Goal: Information Seeking & Learning: Learn about a topic

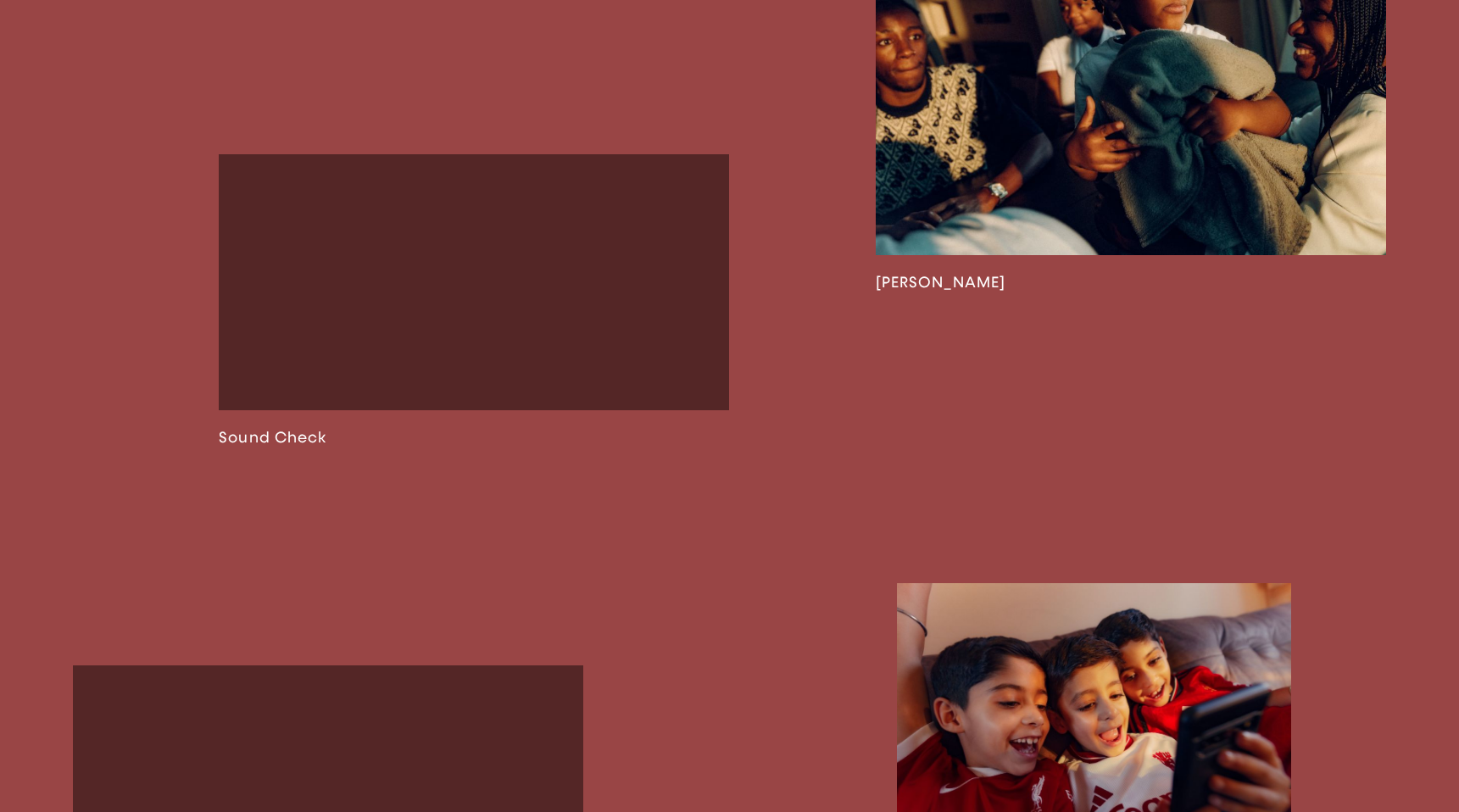
scroll to position [2328, 0]
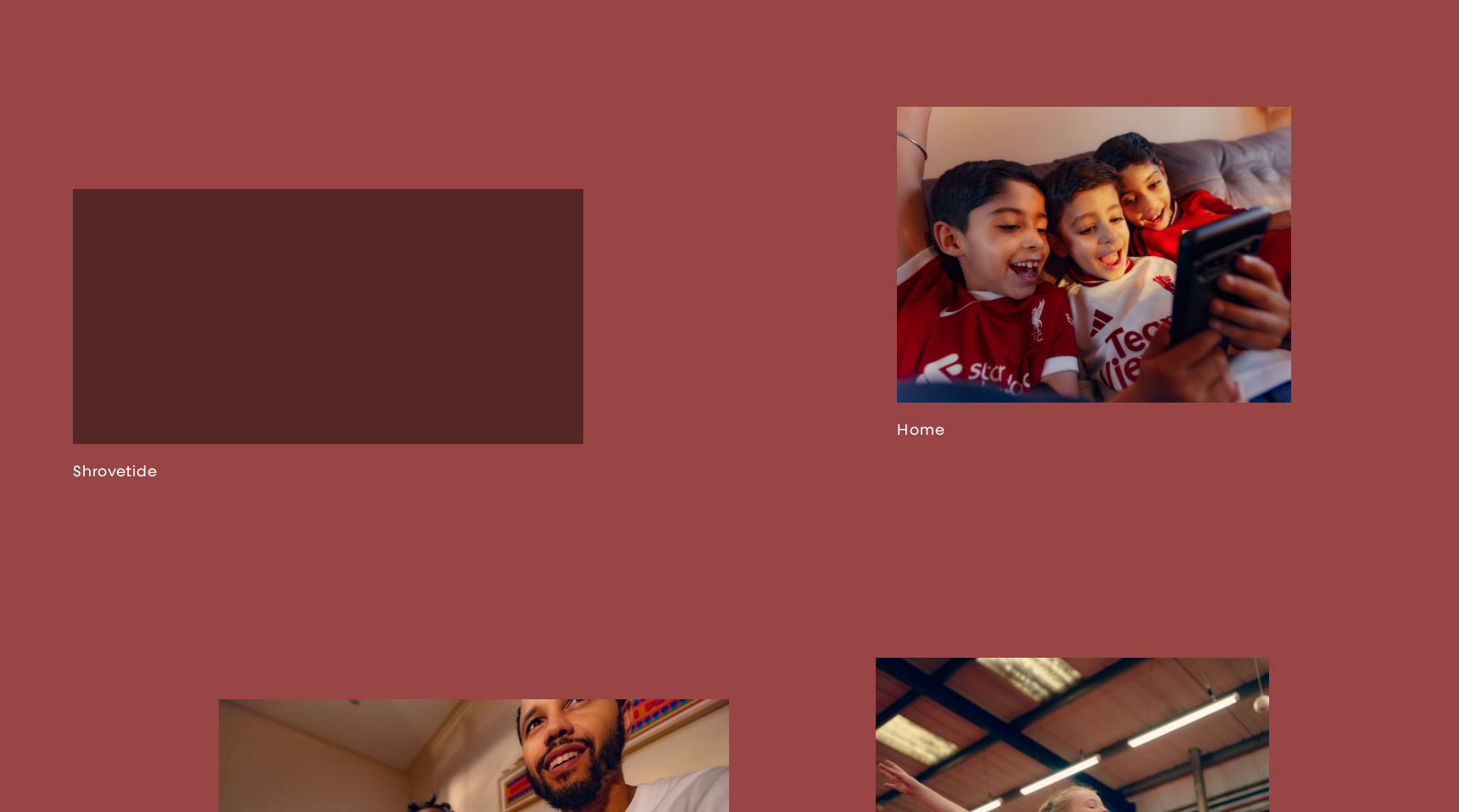
click at [1018, 307] on link at bounding box center [1094, 272] width 394 height 333
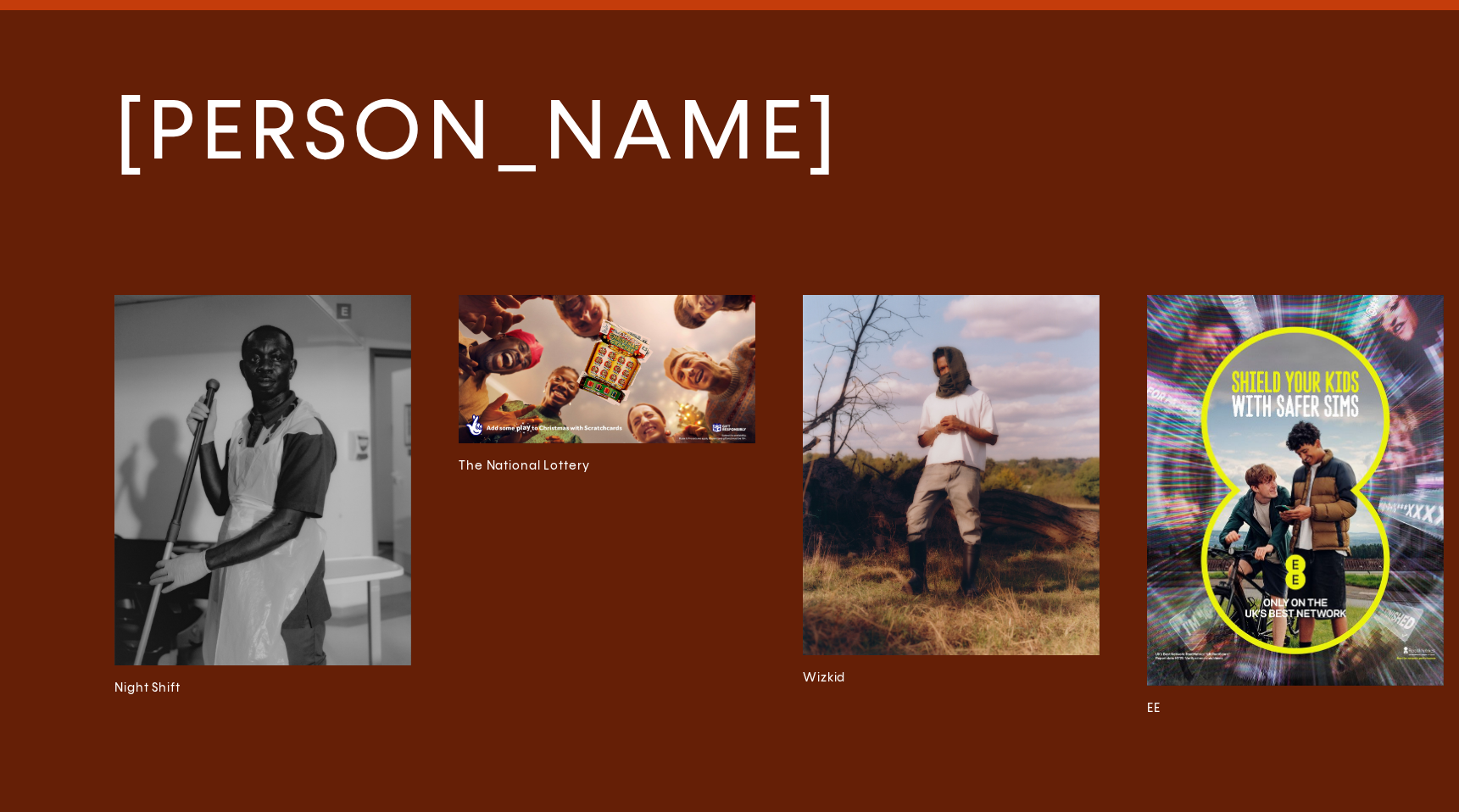
scroll to position [6319, 0]
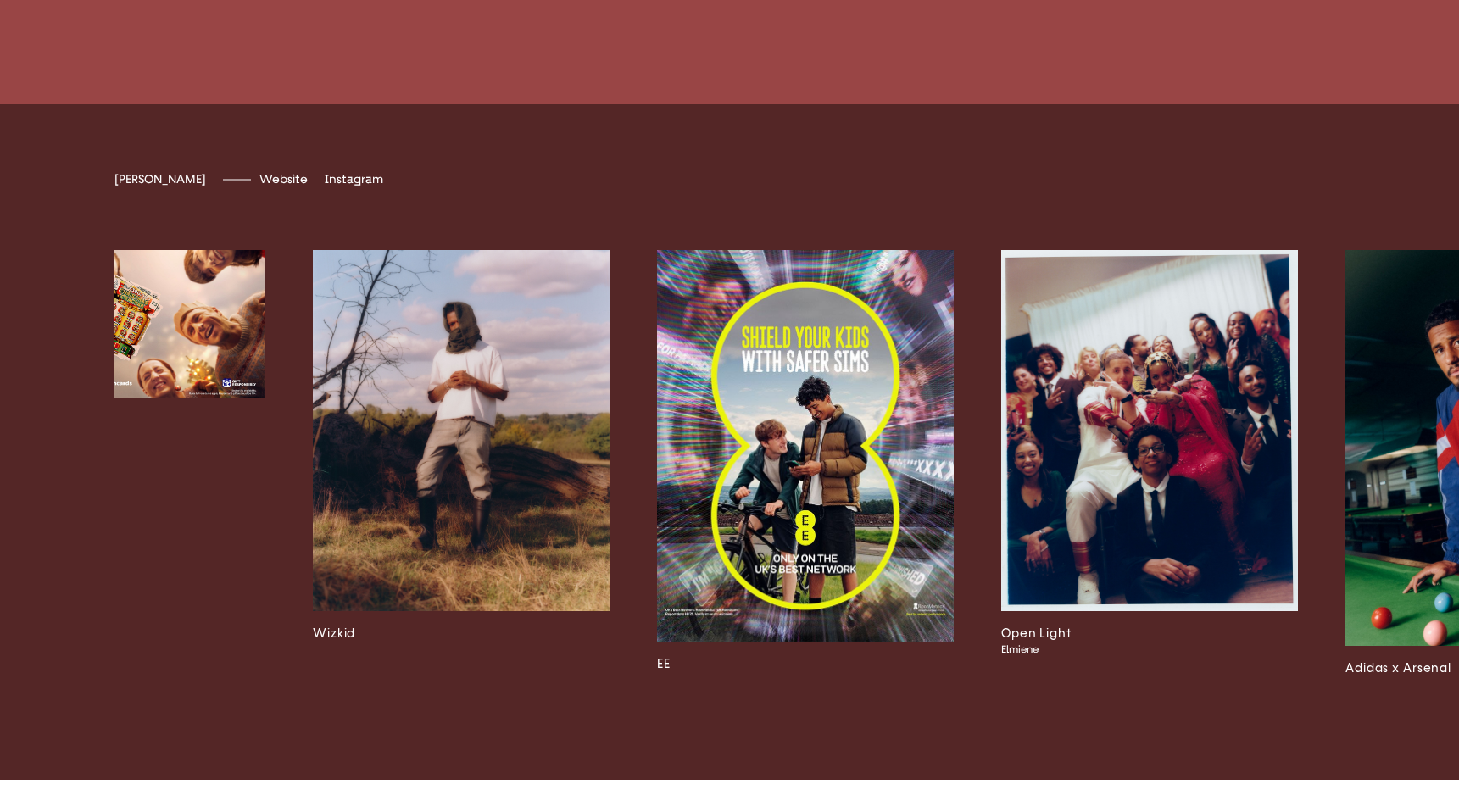
scroll to position [0, 572]
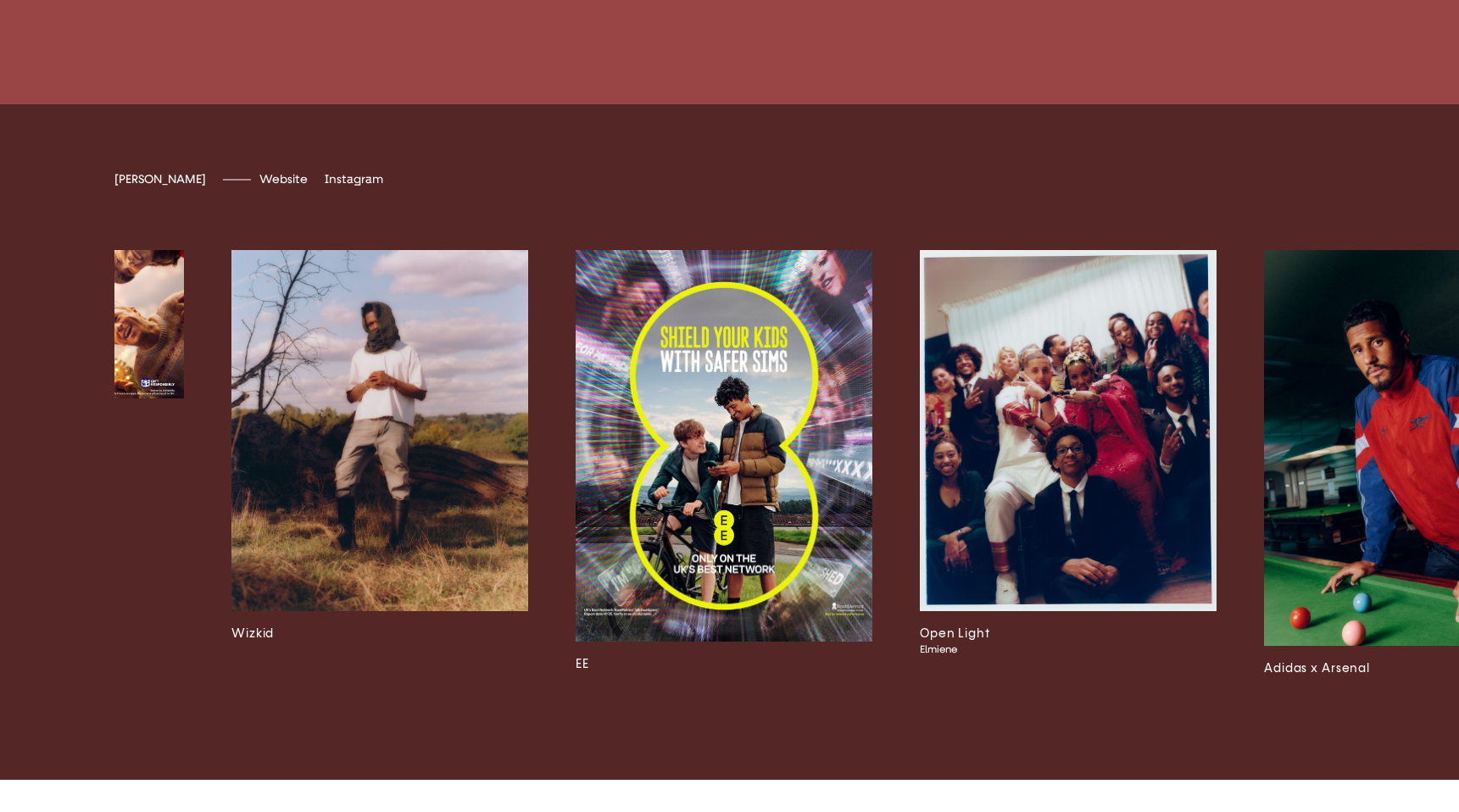
click at [807, 597] on img at bounding box center [723, 445] width 297 height 392
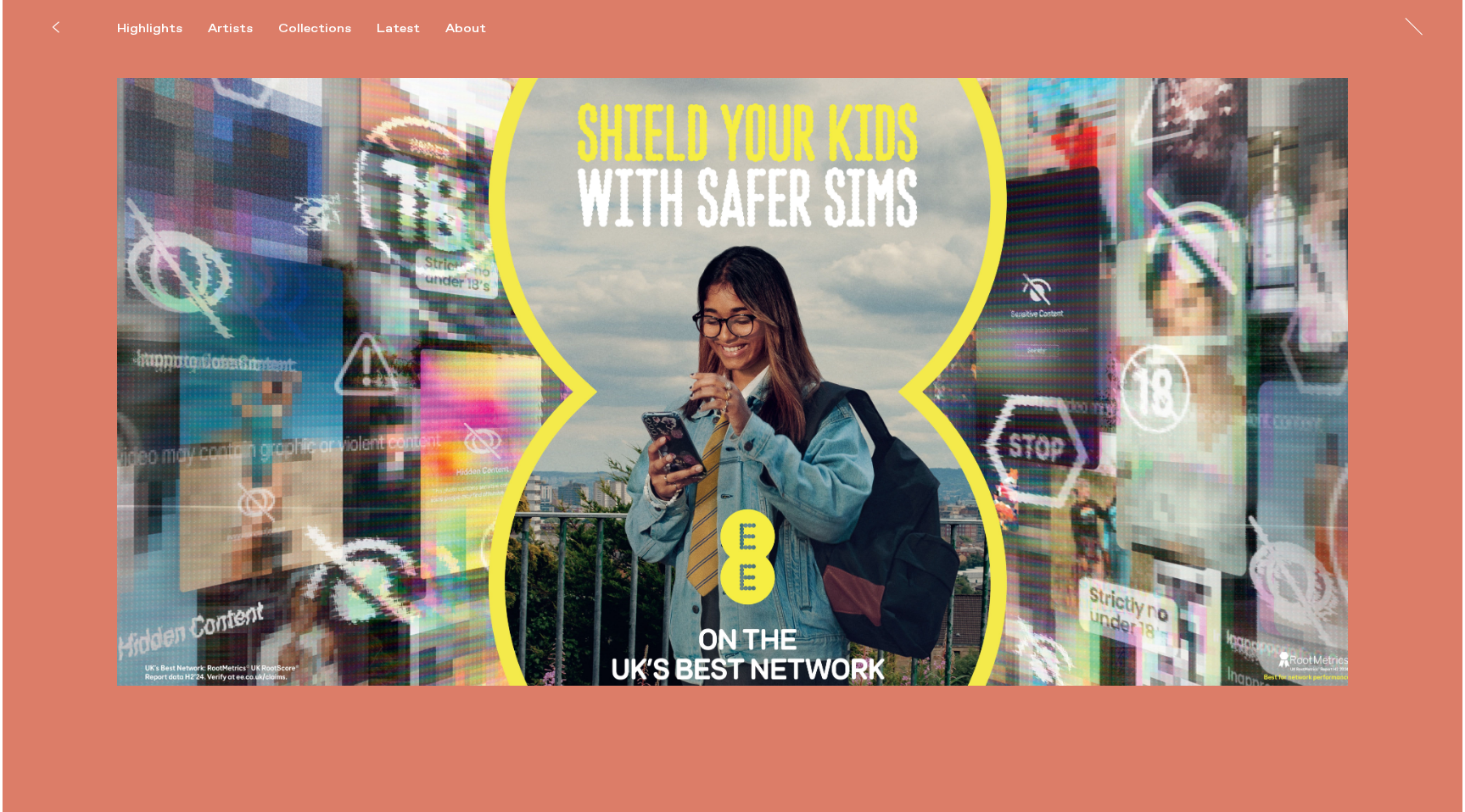
scroll to position [1441, 0]
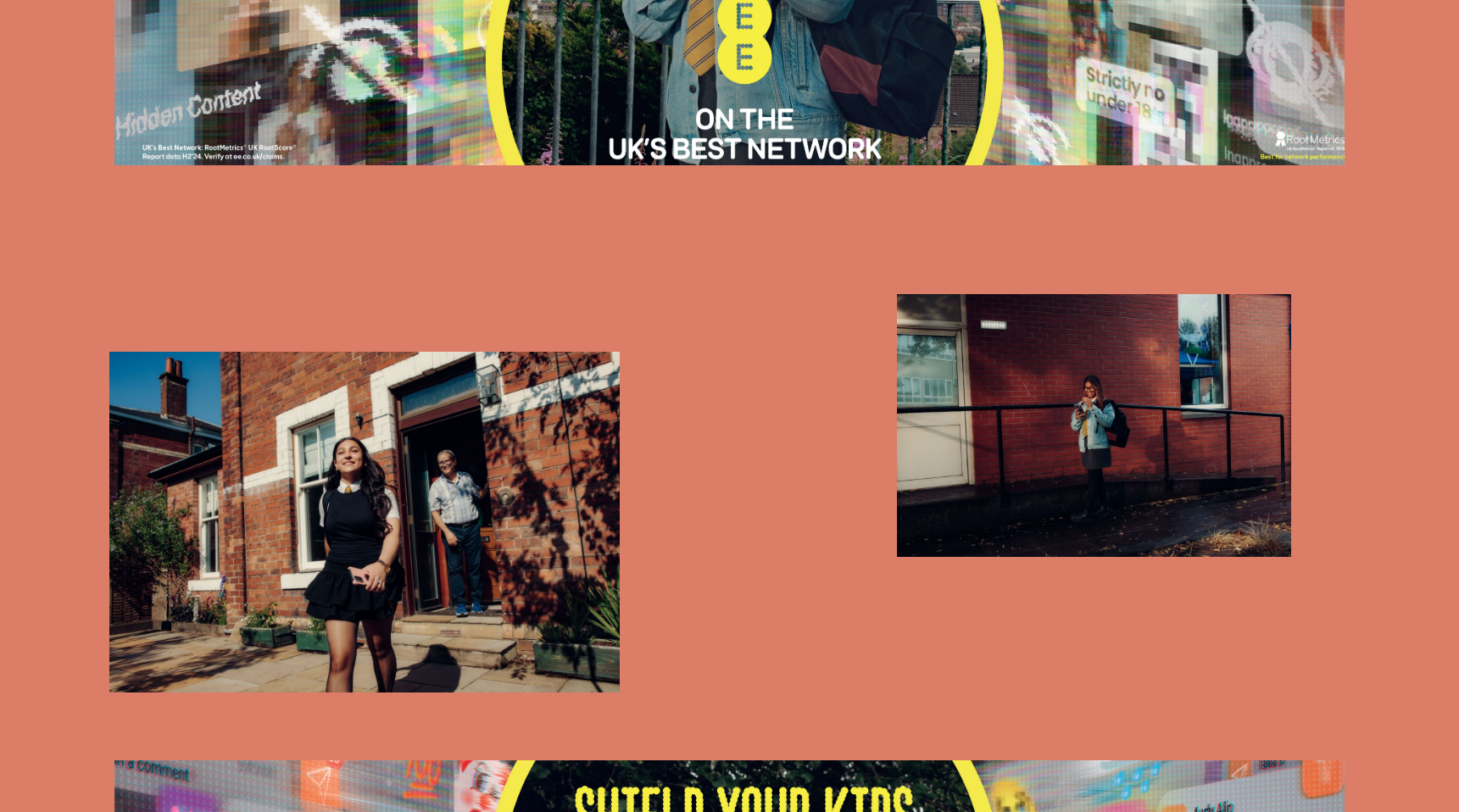
click at [1109, 392] on img "button" at bounding box center [1094, 425] width 394 height 263
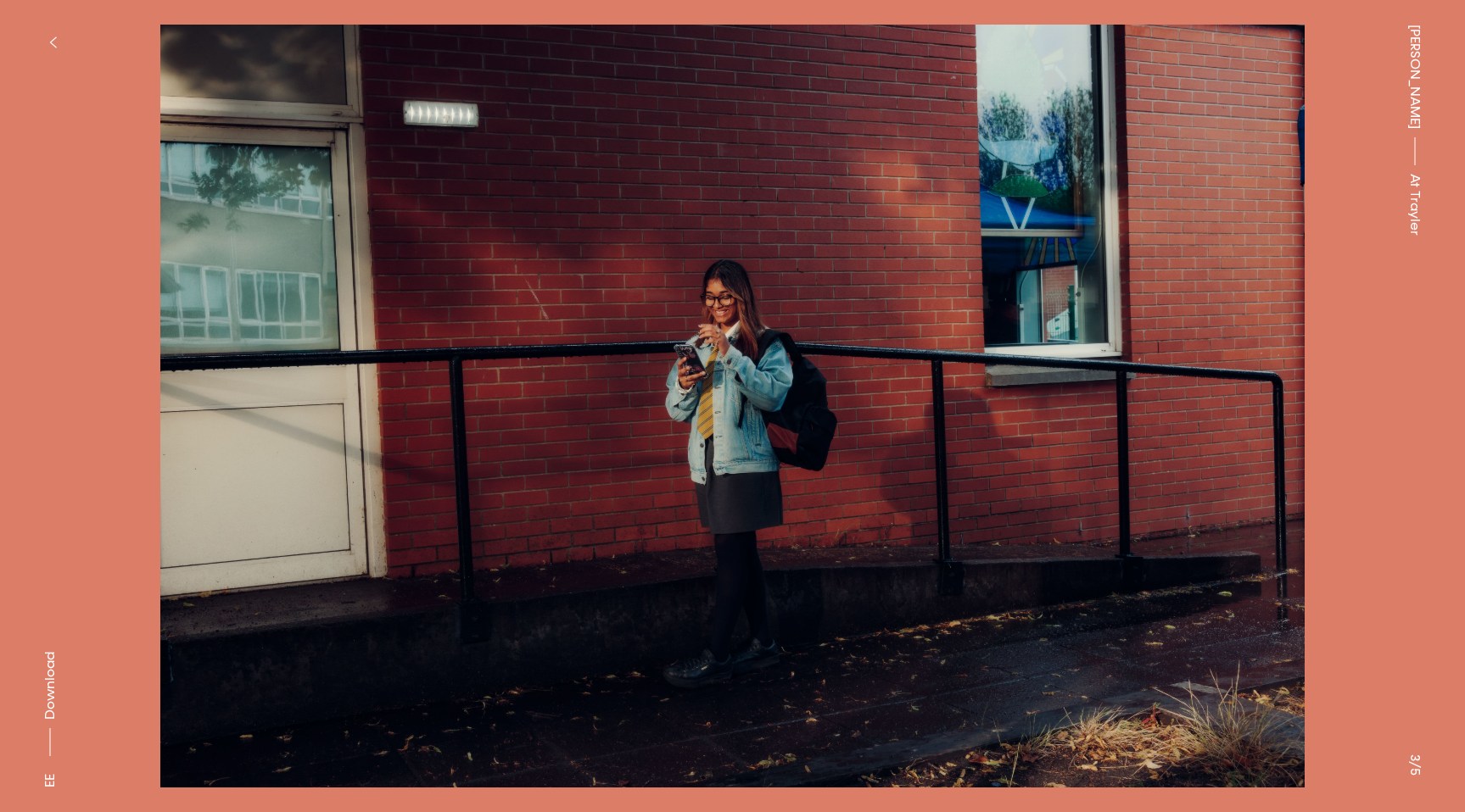
click at [58, 49] on button "button" at bounding box center [53, 42] width 38 height 38
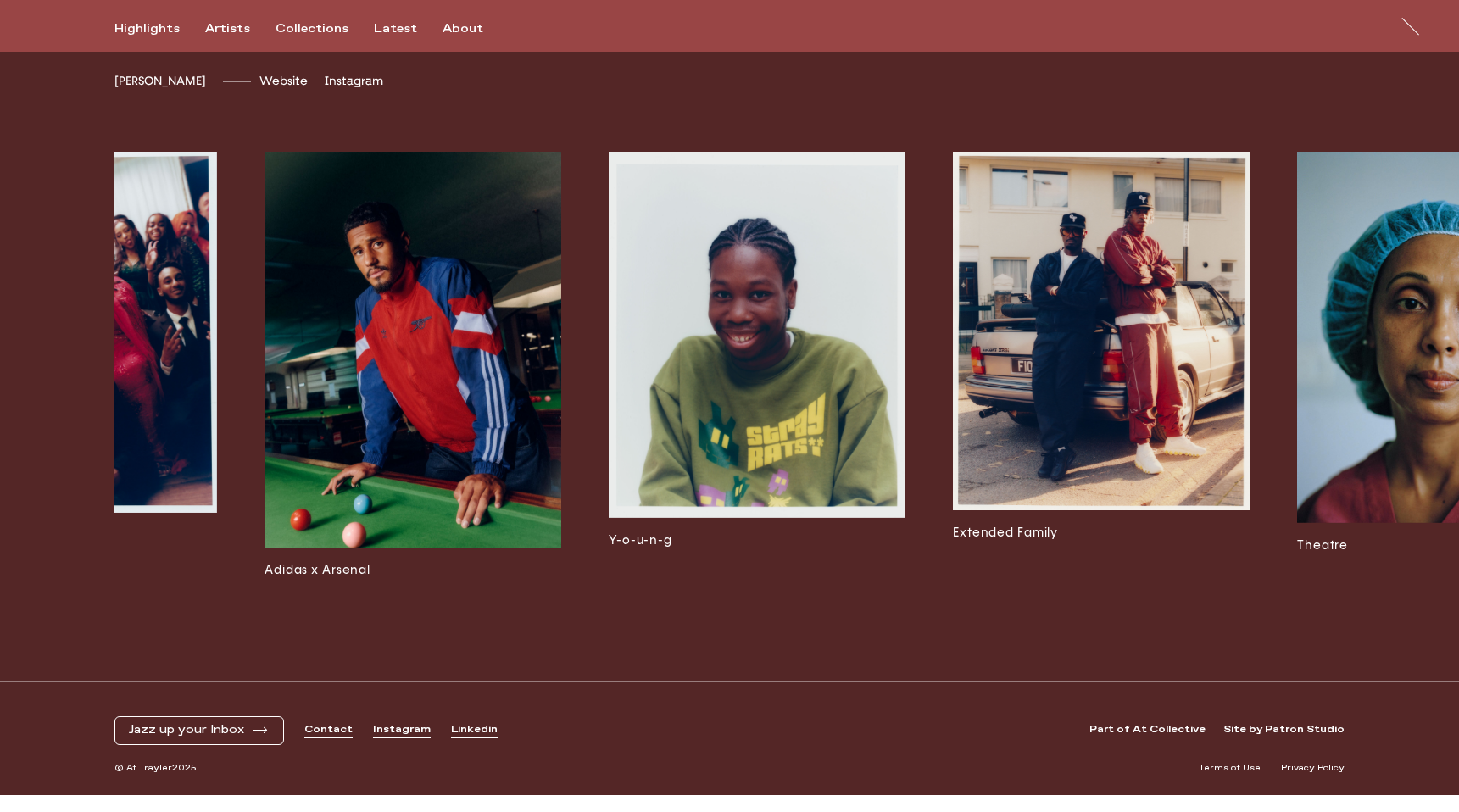
scroll to position [0, 1574]
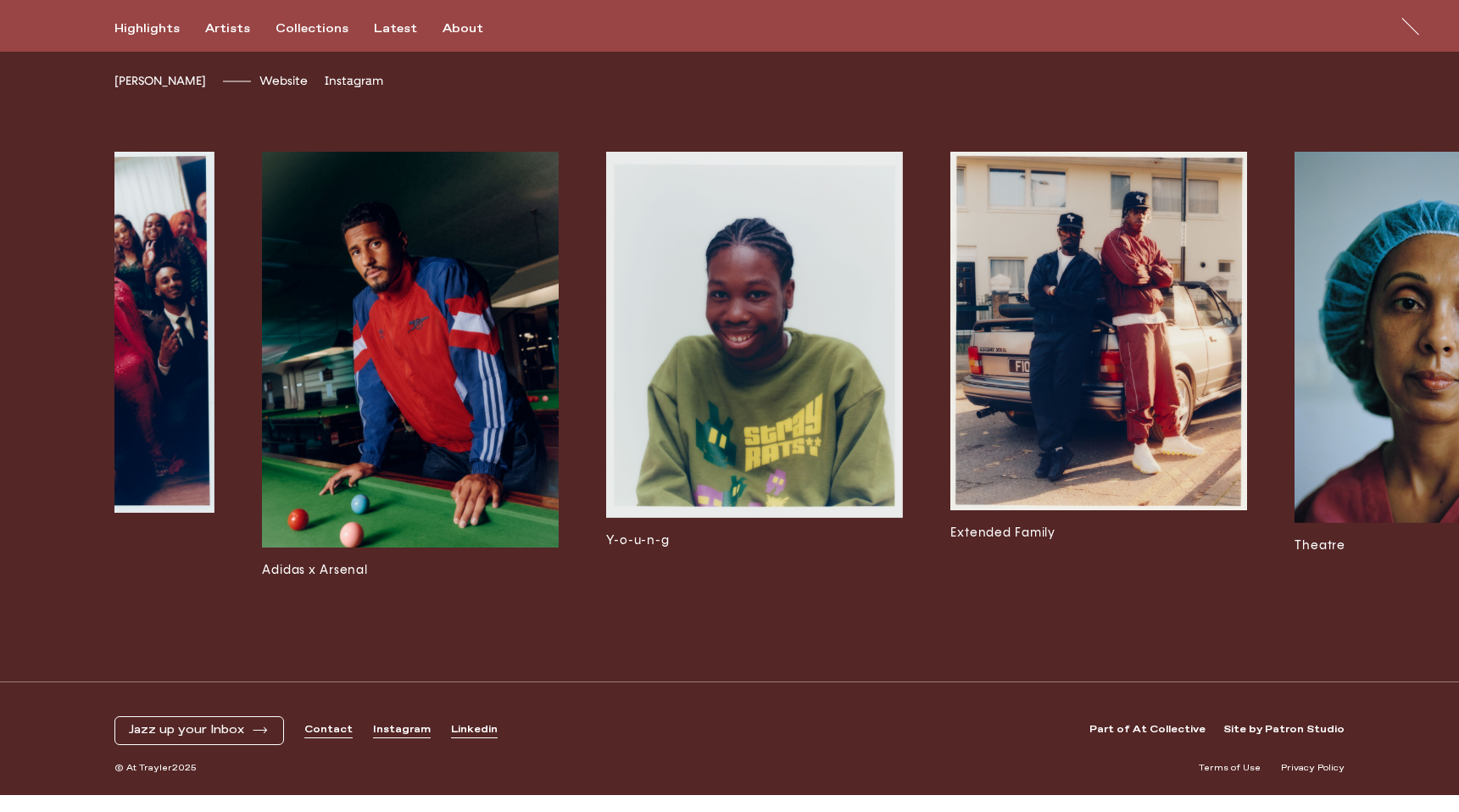
click at [401, 437] on img at bounding box center [410, 349] width 297 height 395
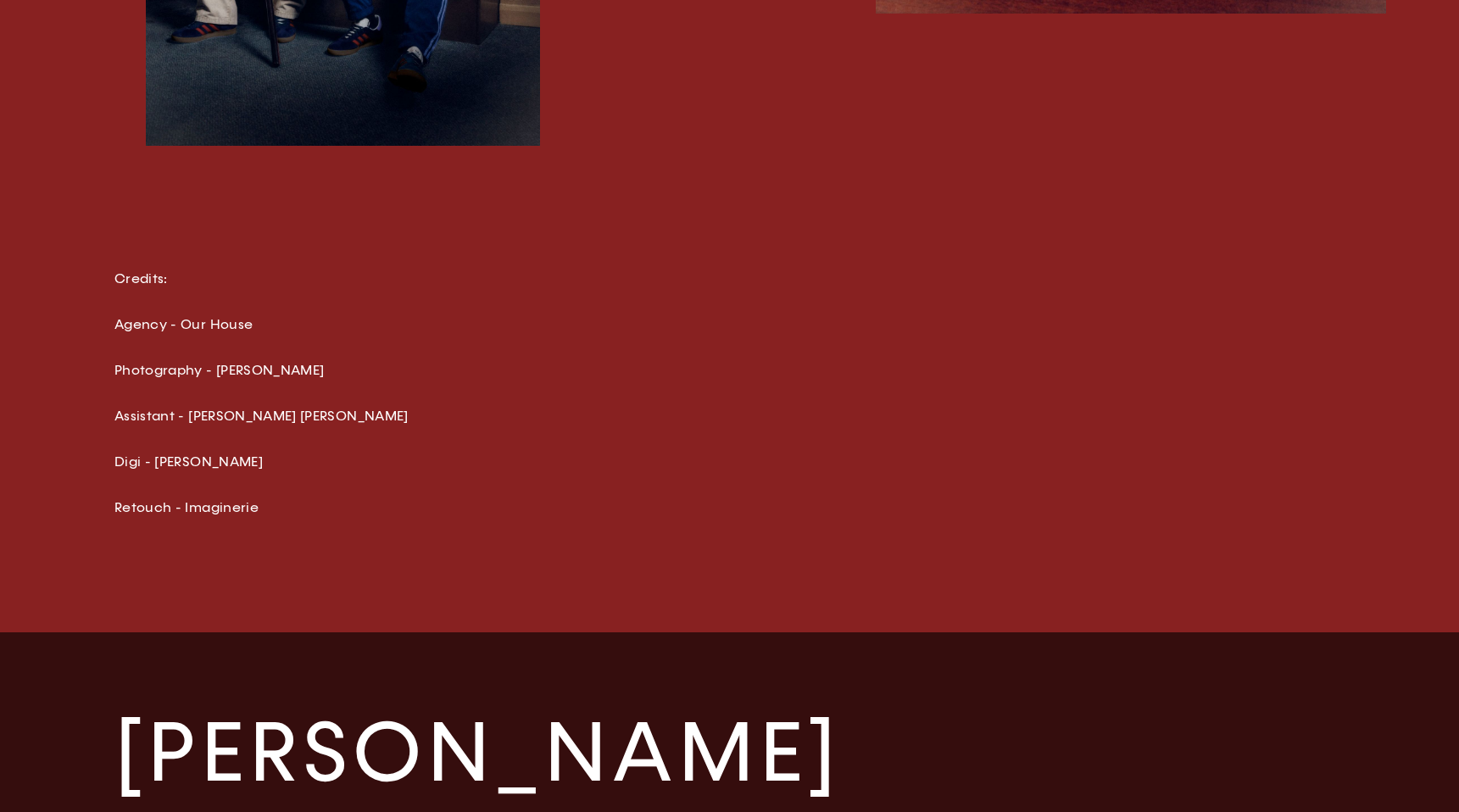
scroll to position [3086, 0]
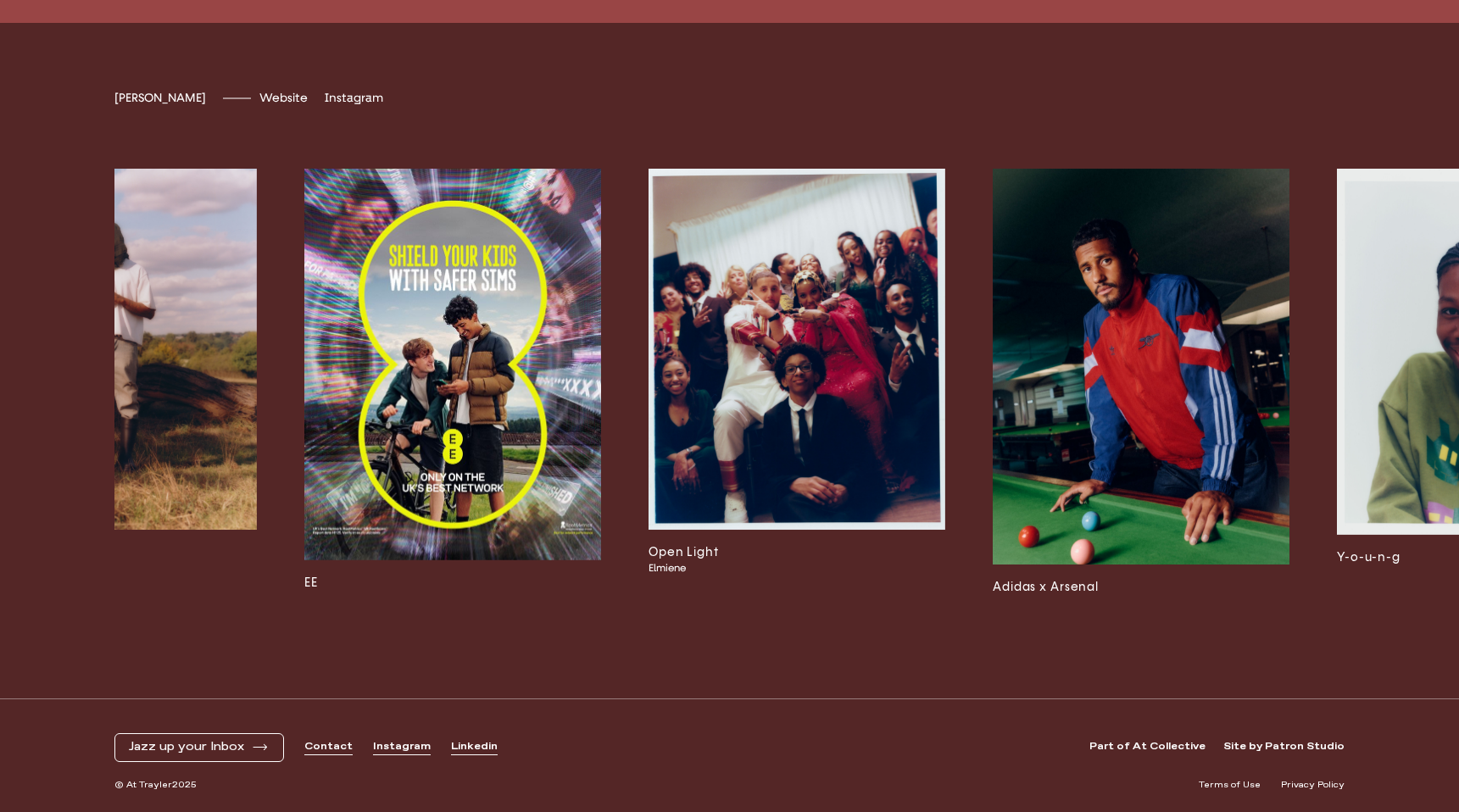
scroll to position [0, 809]
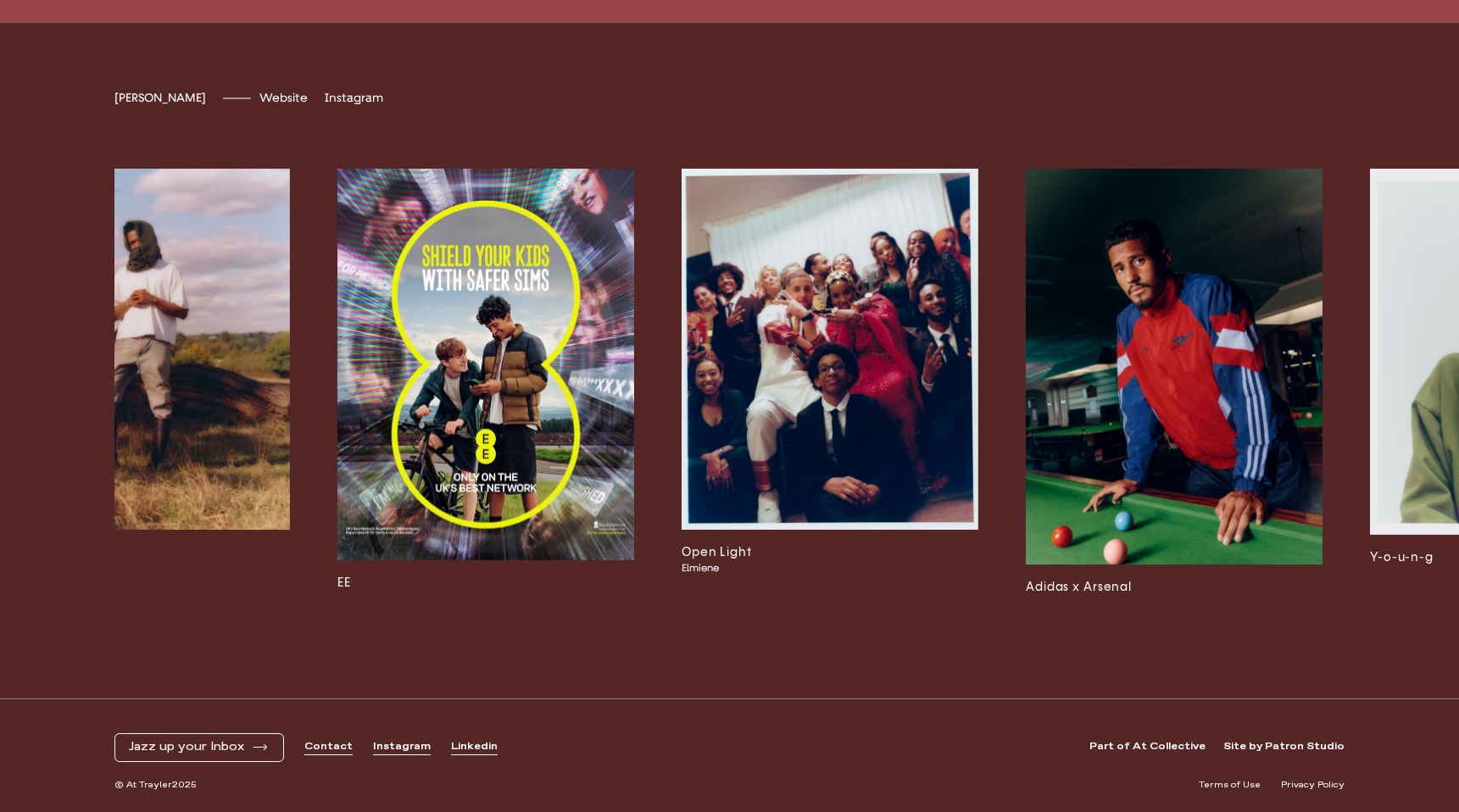
click at [1214, 406] on img at bounding box center [1174, 366] width 297 height 395
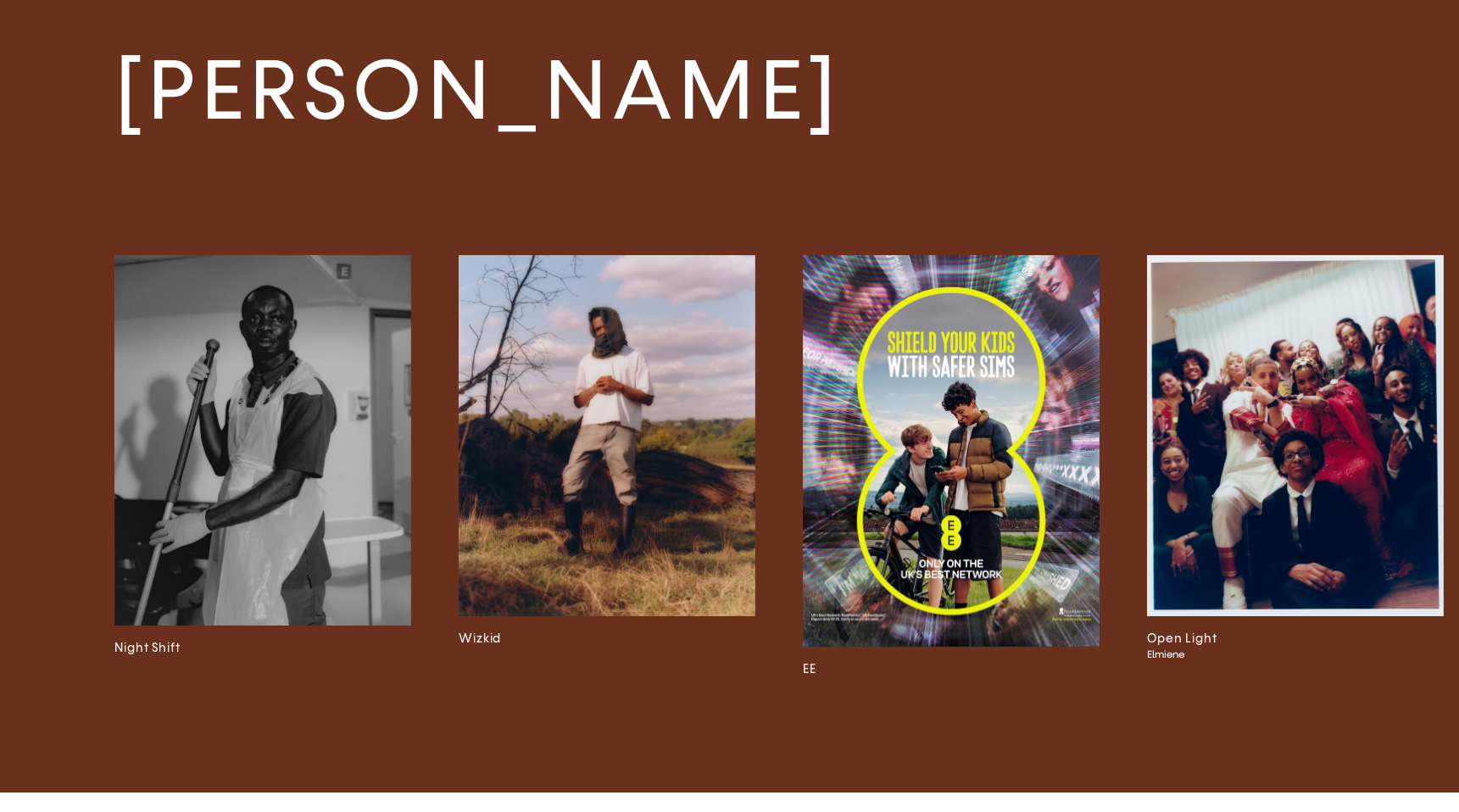
scroll to position [3000, 0]
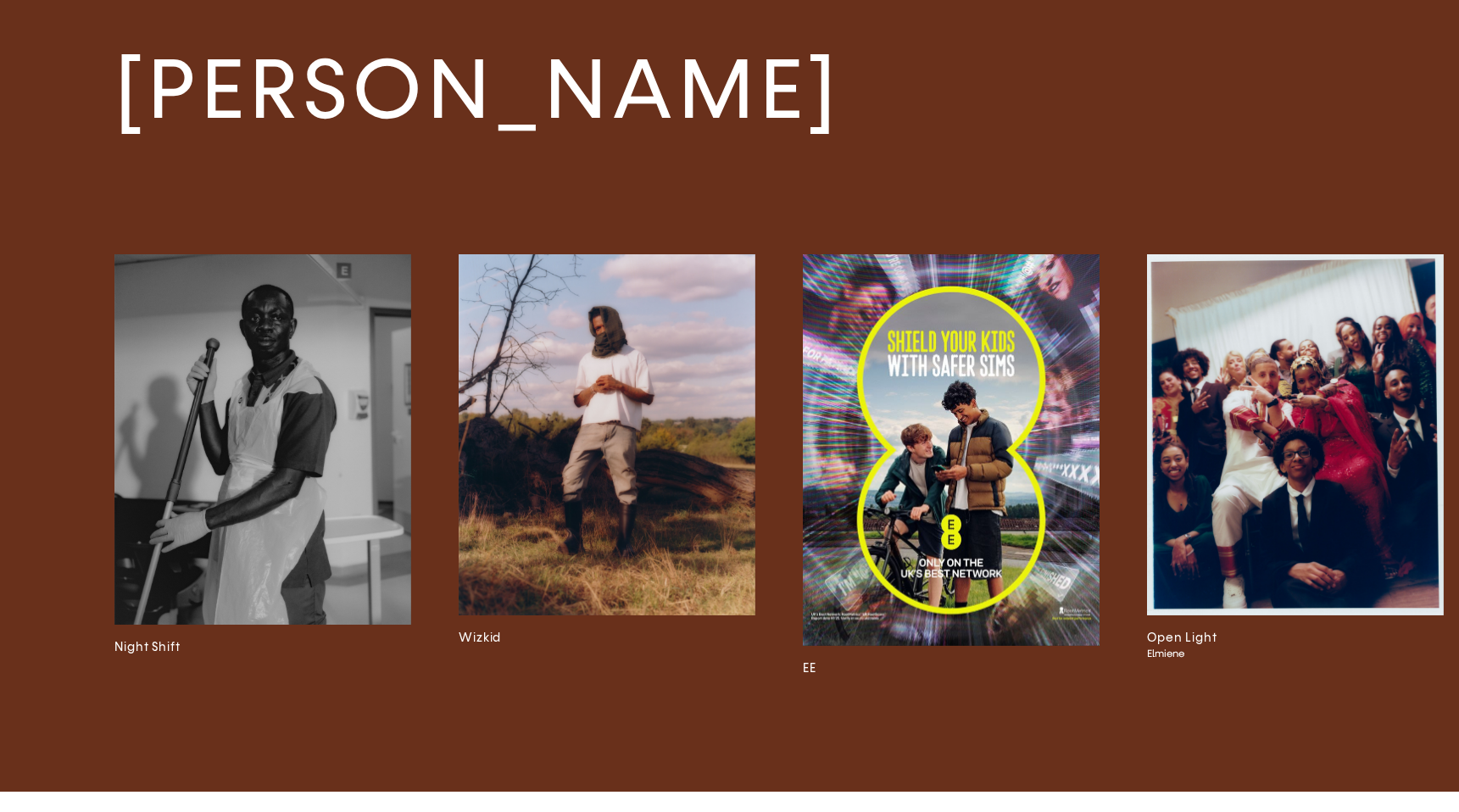
click at [296, 447] on img at bounding box center [263, 440] width 297 height 371
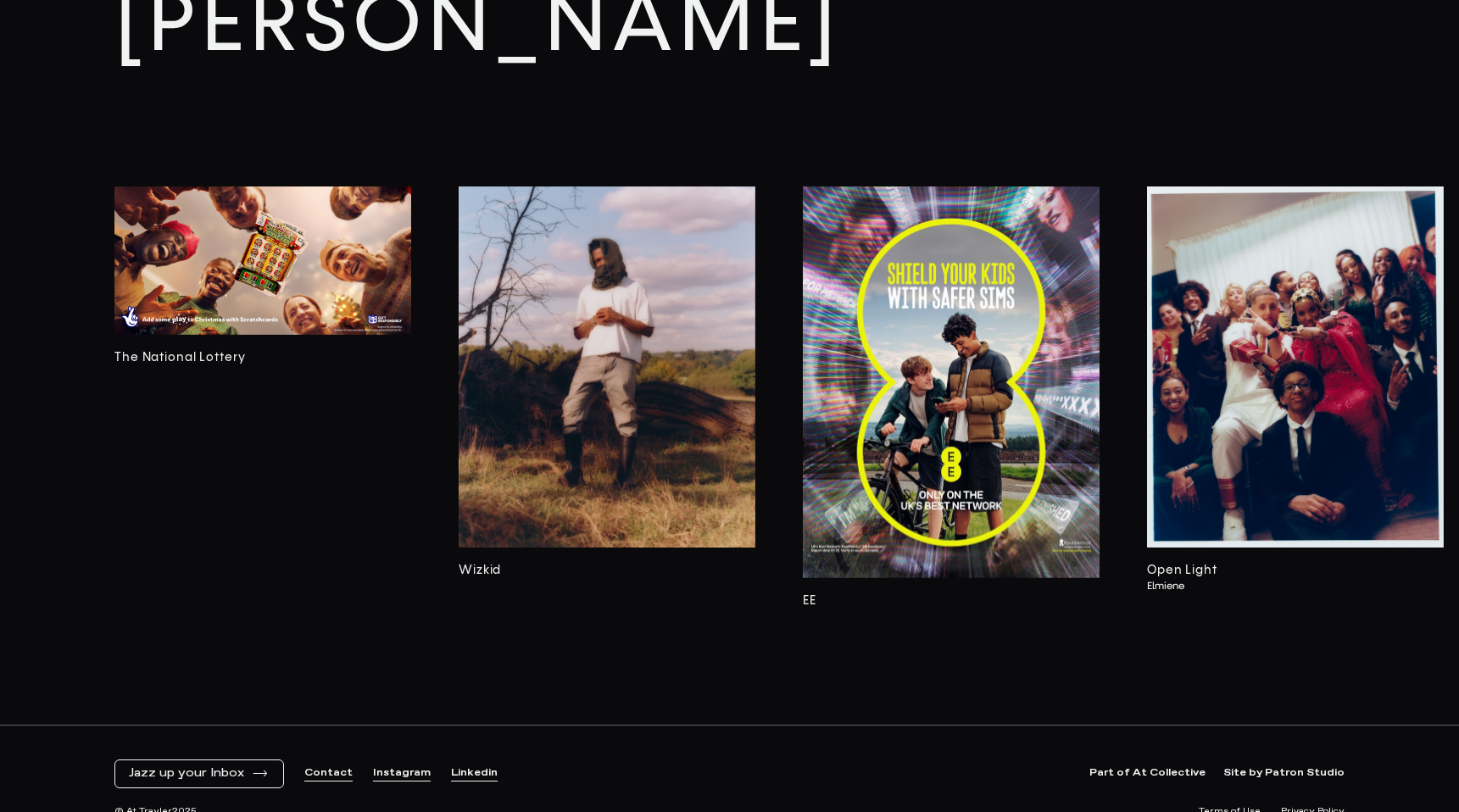
scroll to position [6297, 0]
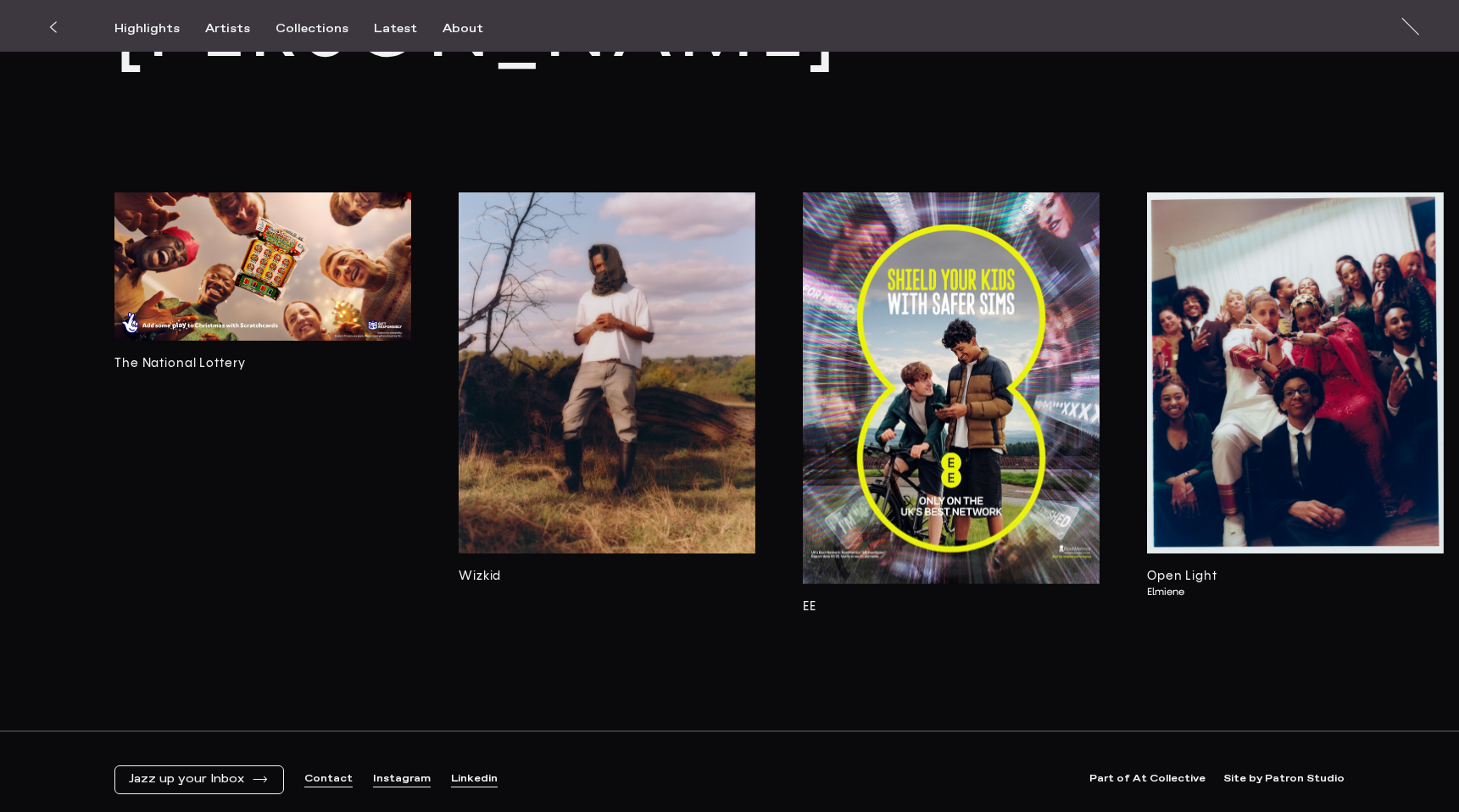
click at [565, 428] on img at bounding box center [607, 373] width 297 height 361
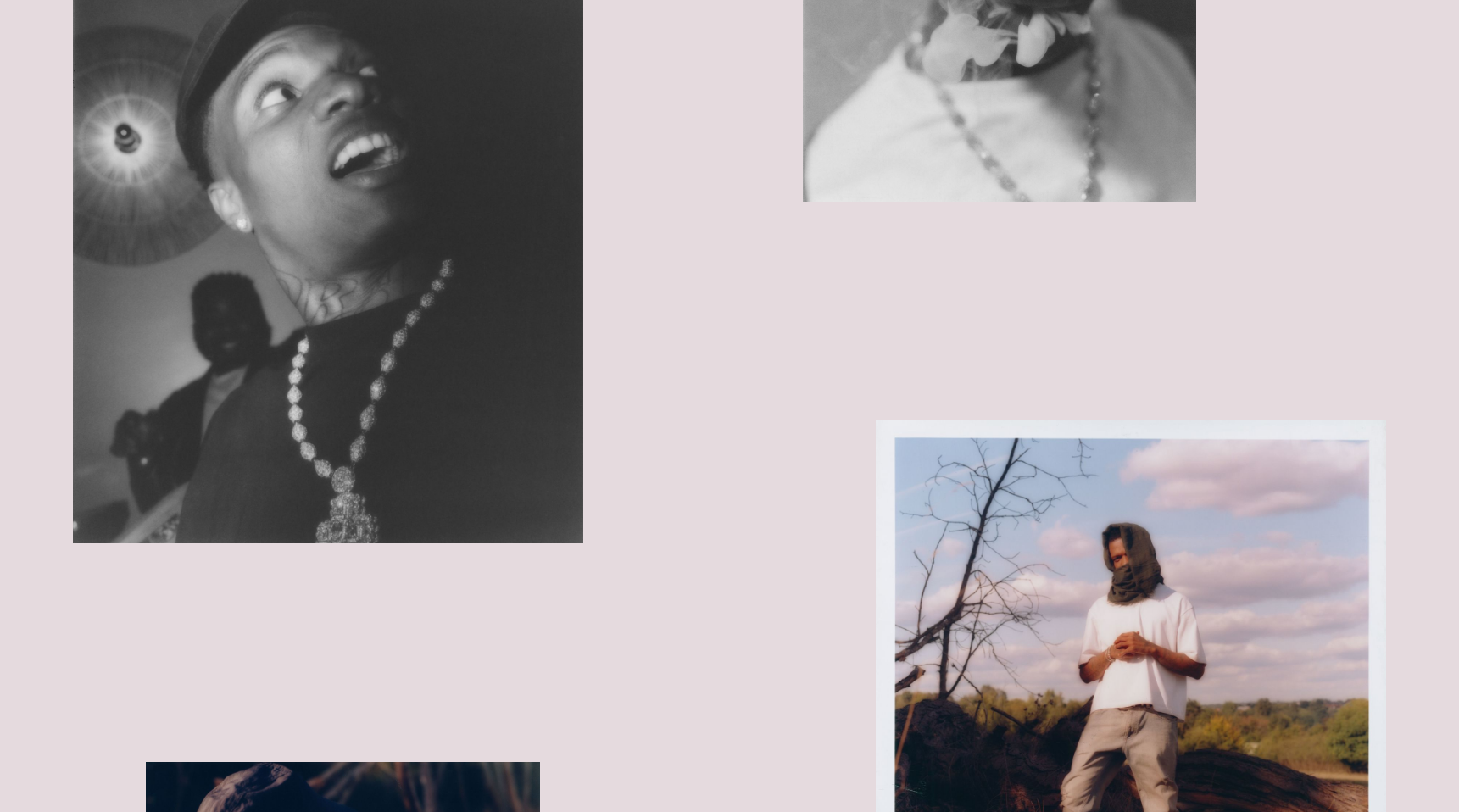
scroll to position [2220, 0]
